Goal: Information Seeking & Learning: Check status

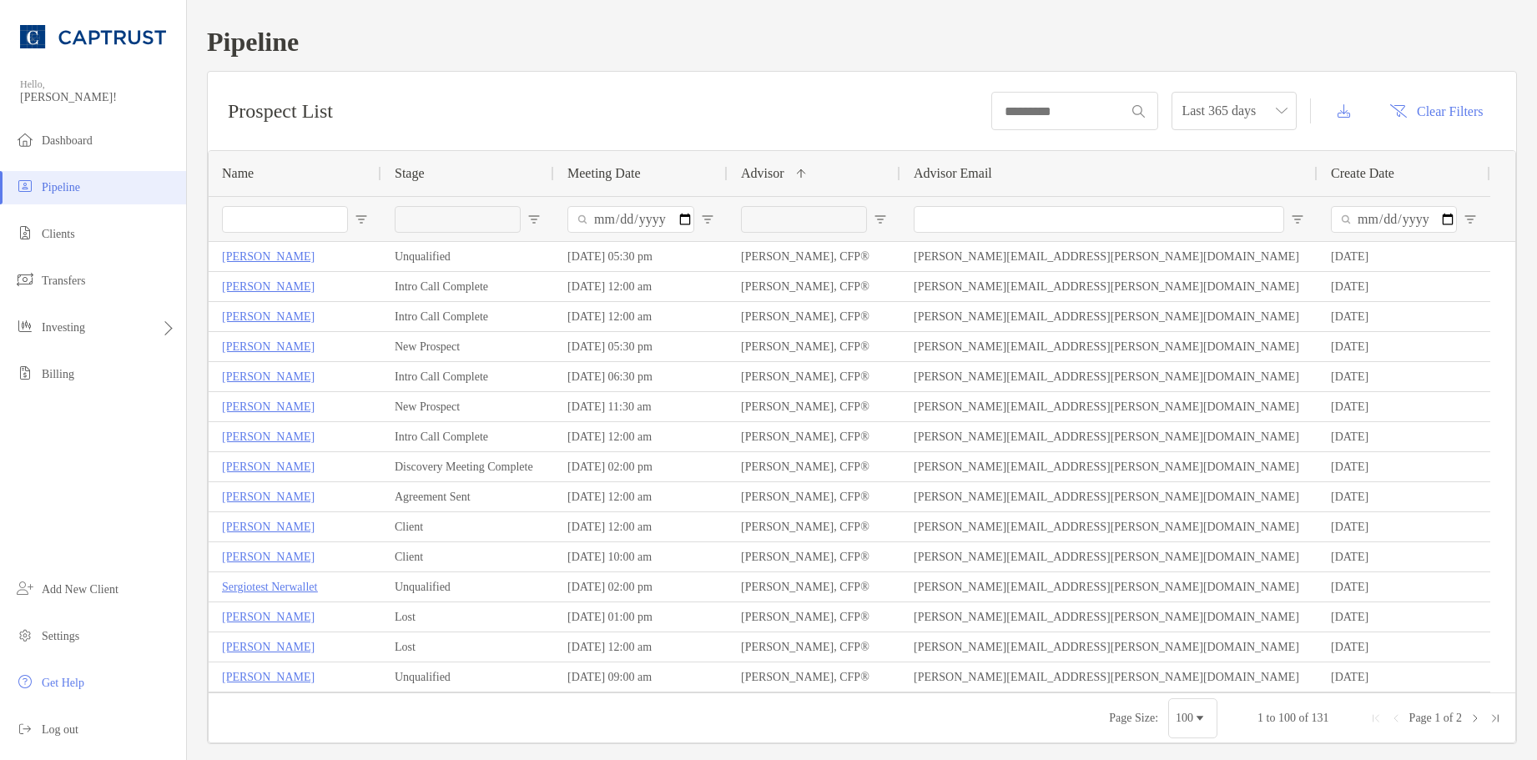
drag, startPoint x: 310, startPoint y: 223, endPoint x: 244, endPoint y: 119, distance: 122.6
click at [309, 227] on input "Name Filter Input" at bounding box center [285, 219] width 126 height 27
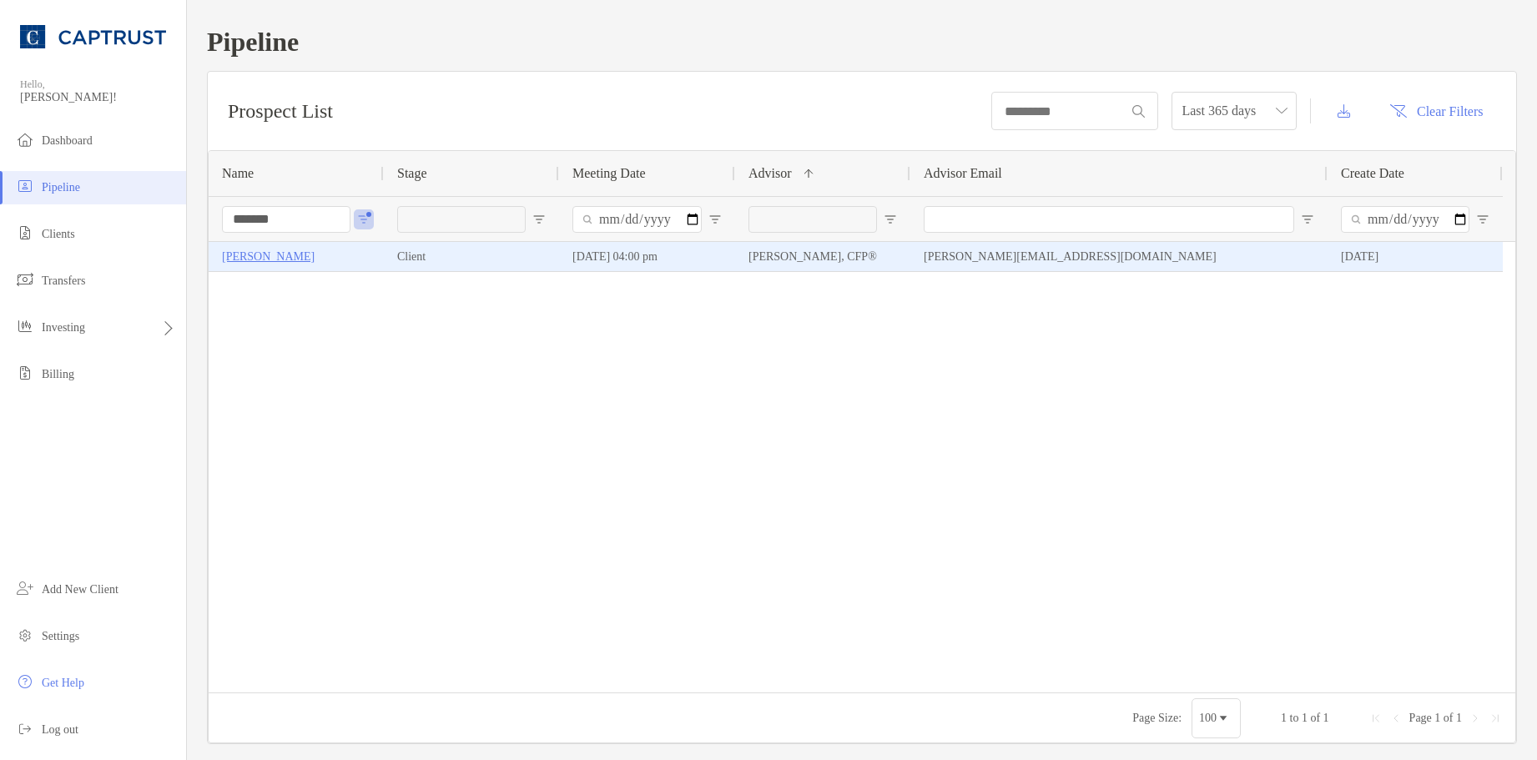
type input "*******"
click at [232, 254] on p "[PERSON_NAME]" at bounding box center [268, 256] width 93 height 21
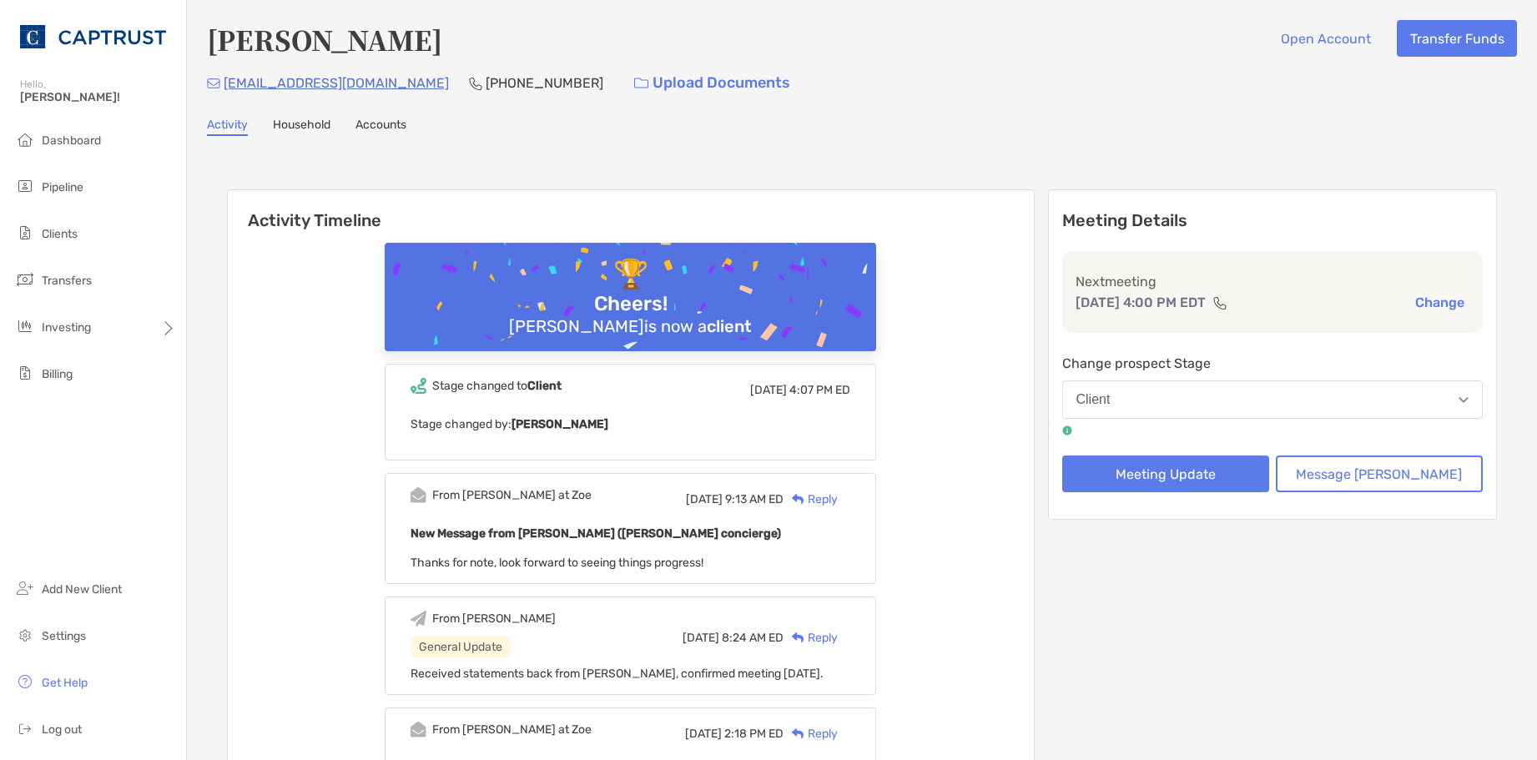
drag, startPoint x: 1006, startPoint y: 411, endPoint x: 973, endPoint y: 414, distance: 33.5
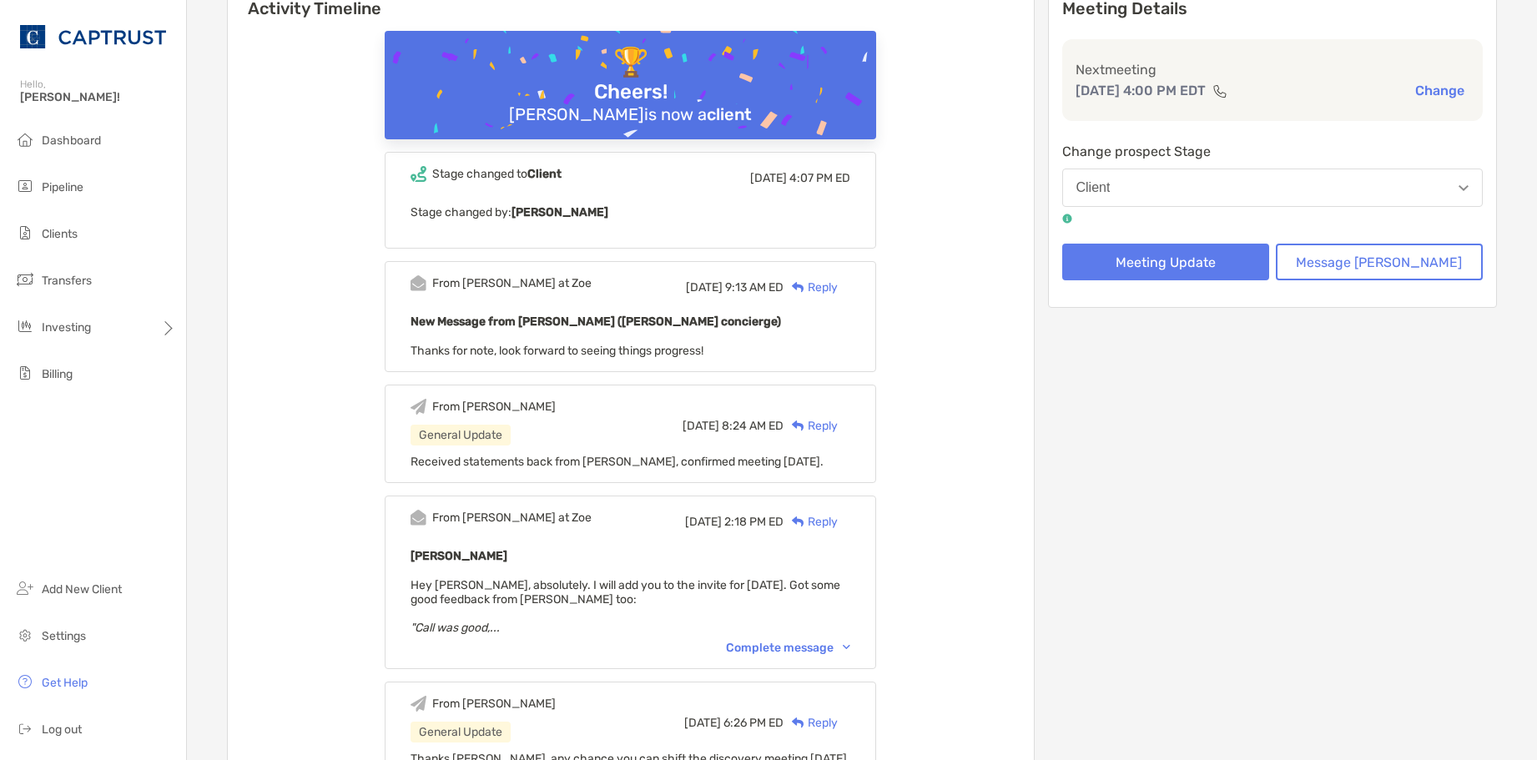
scroll to position [250, 0]
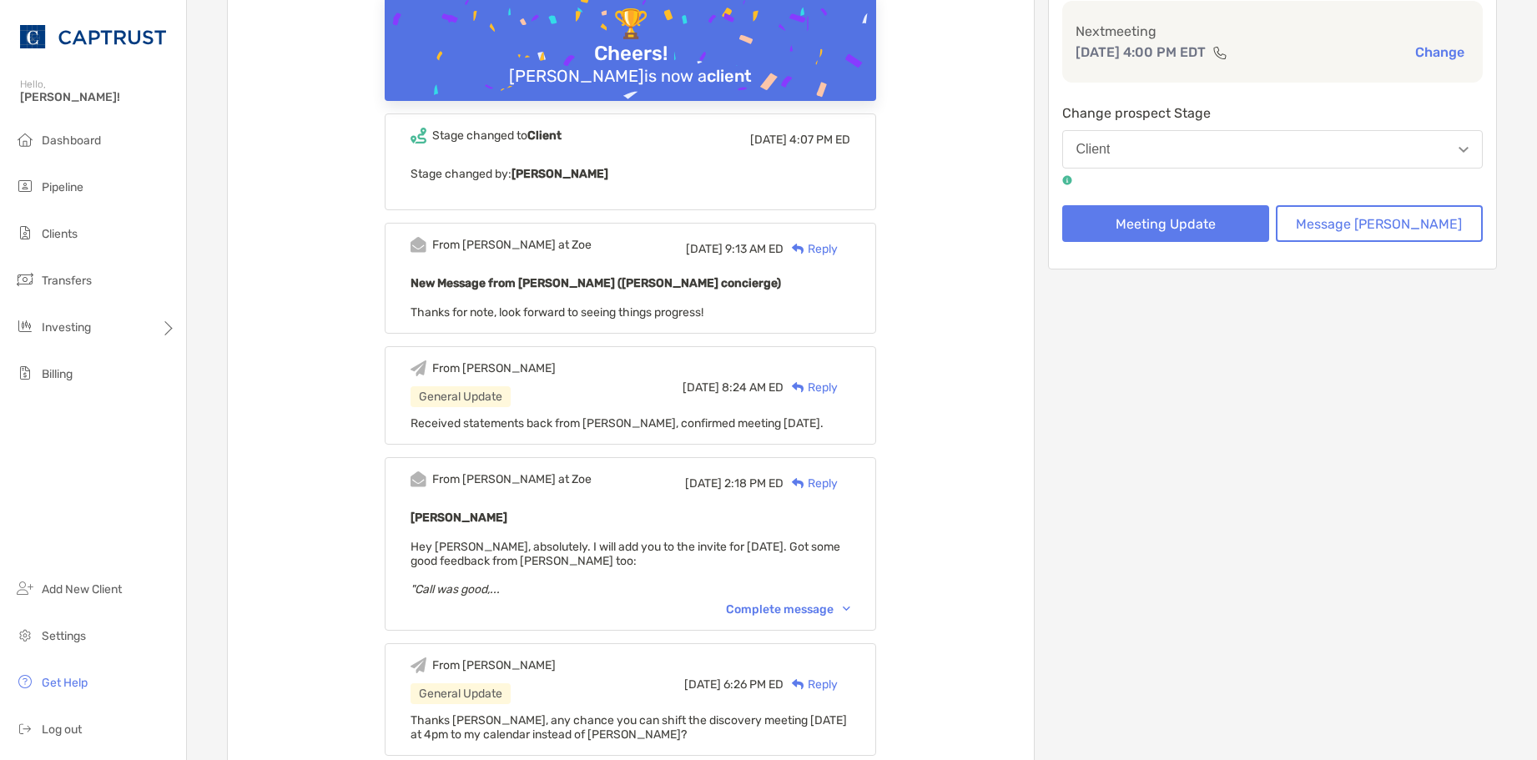
click at [500, 591] on em ""Call was good,..." at bounding box center [454, 589] width 89 height 14
click at [788, 597] on div "From Paul at Zoe Fri, Sep 26 2:18 PM ED Reply Gary Cashion Hey Justin, absolute…" at bounding box center [630, 544] width 491 height 174
click at [788, 604] on div "Complete message" at bounding box center [788, 609] width 124 height 14
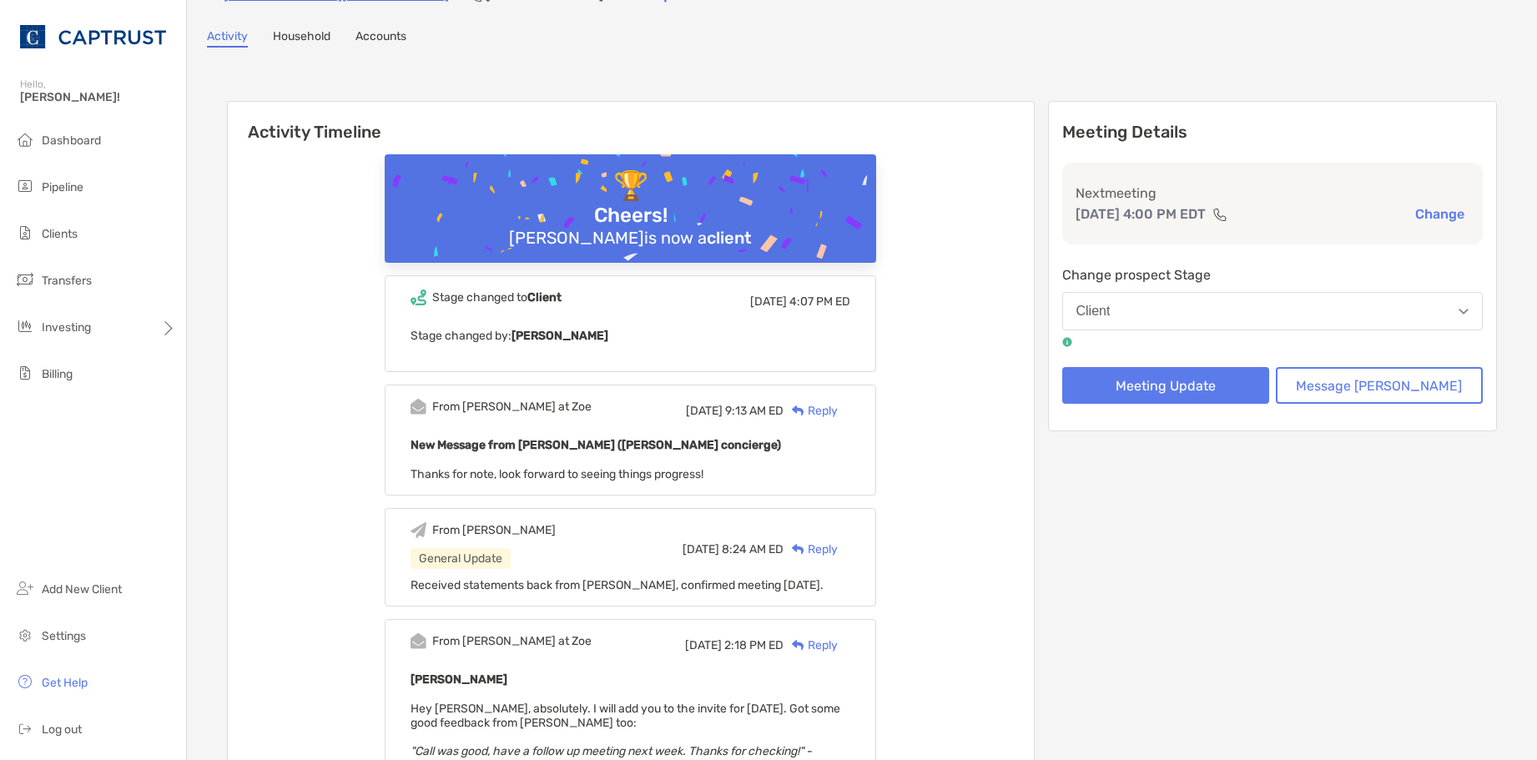
scroll to position [0, 0]
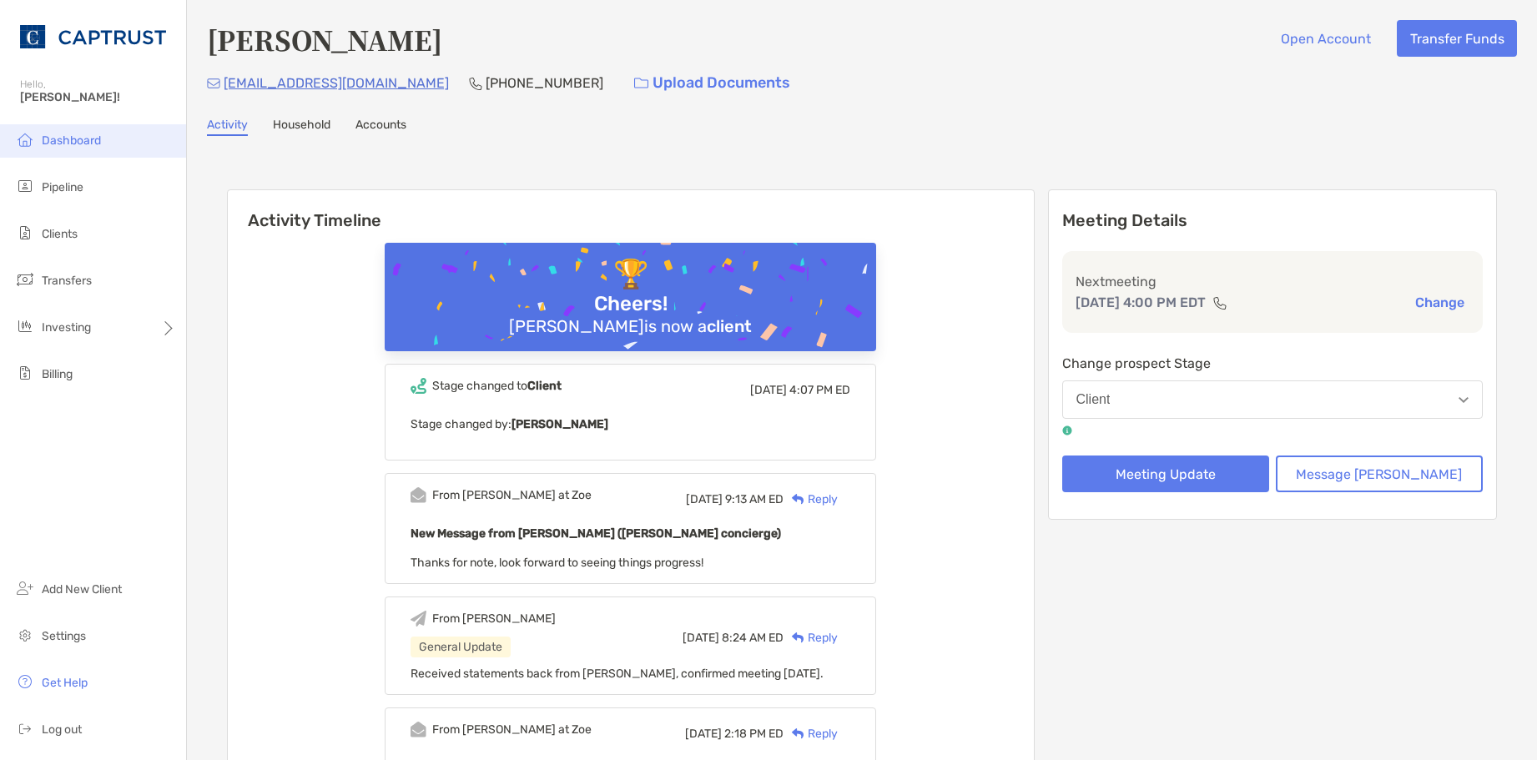
click at [57, 133] on span "Dashboard" at bounding box center [71, 140] width 59 height 14
